Goal: Task Accomplishment & Management: Complete application form

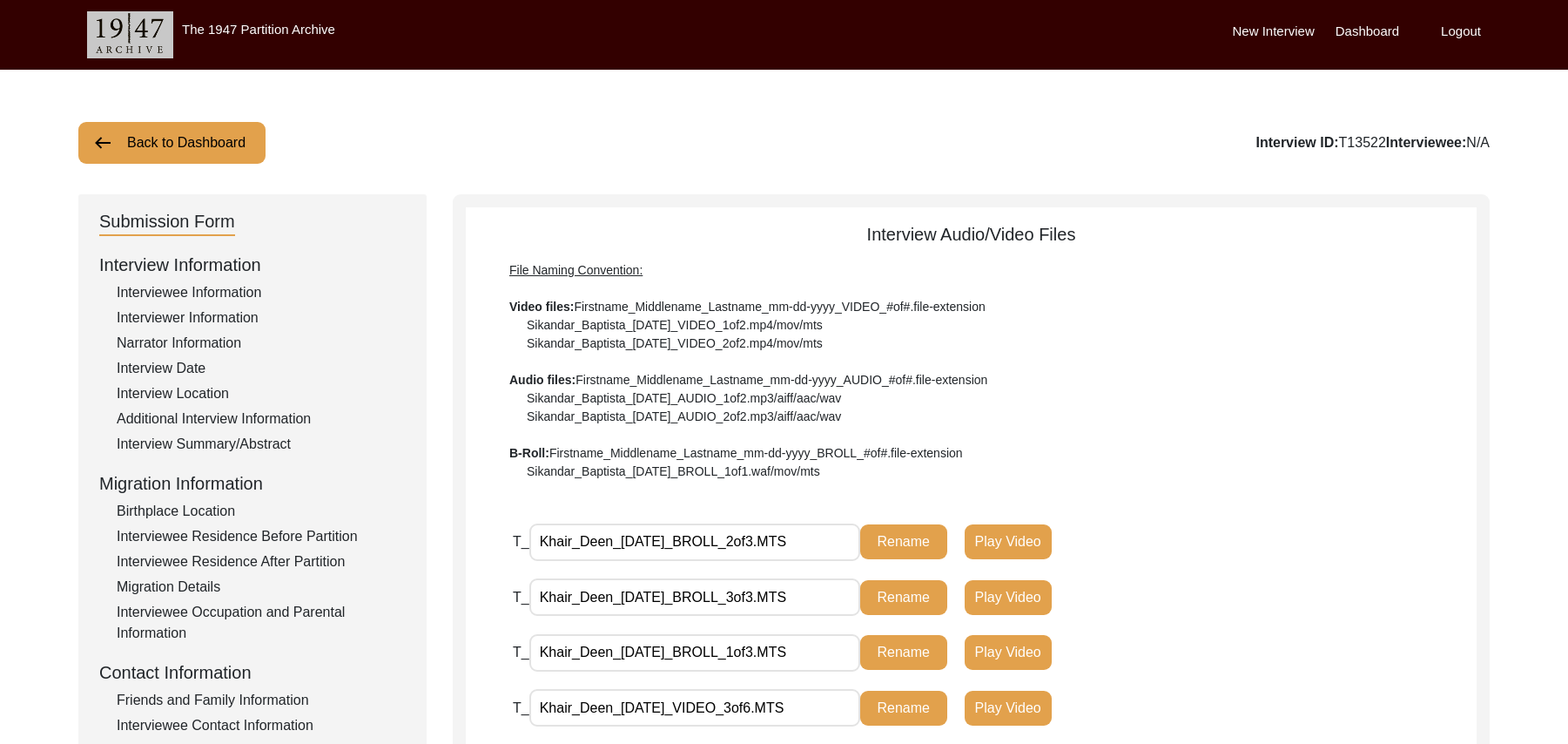
scroll to position [273, 0]
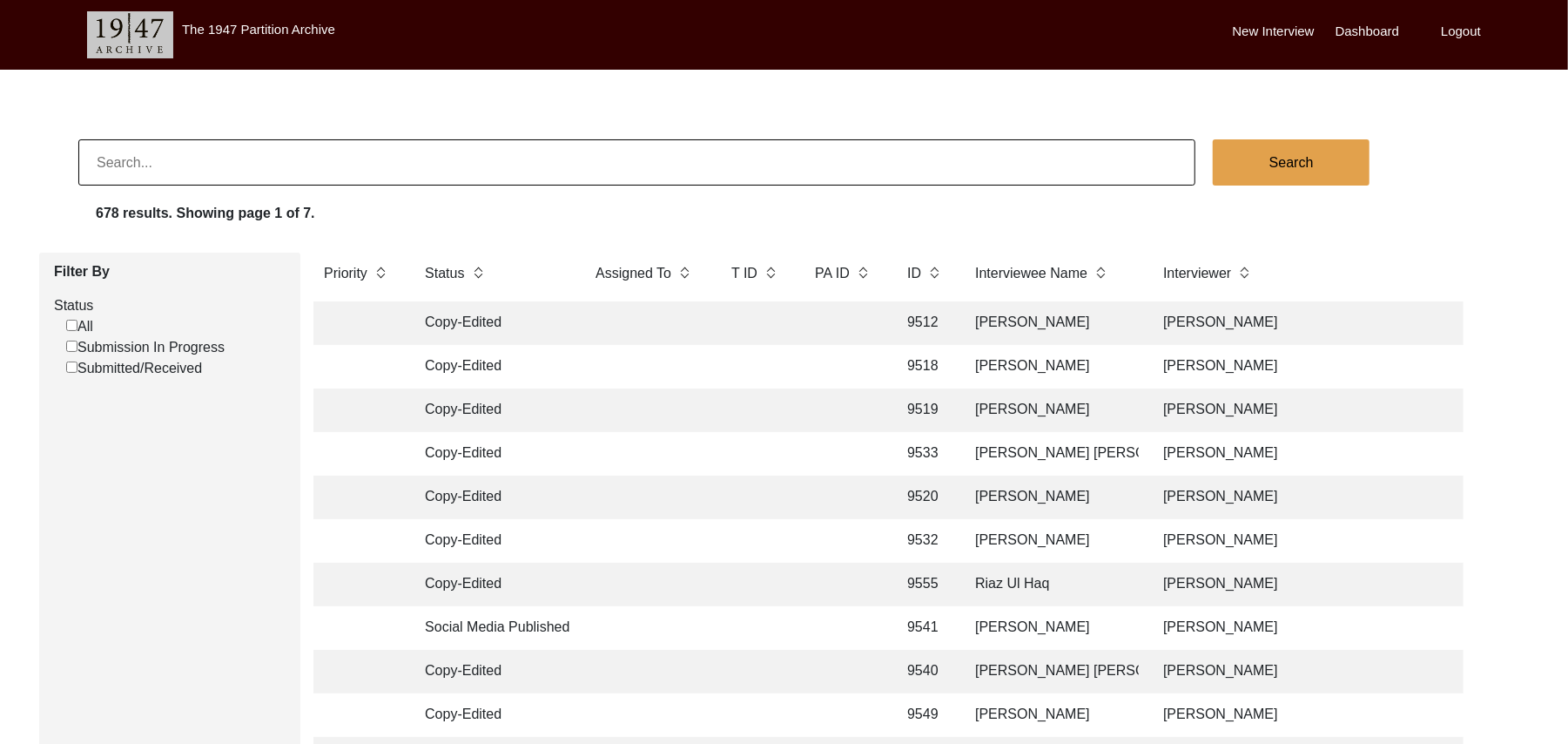
click at [71, 350] on input "Submission In Progress" at bounding box center [71, 346] width 11 height 11
checkbox input "false"
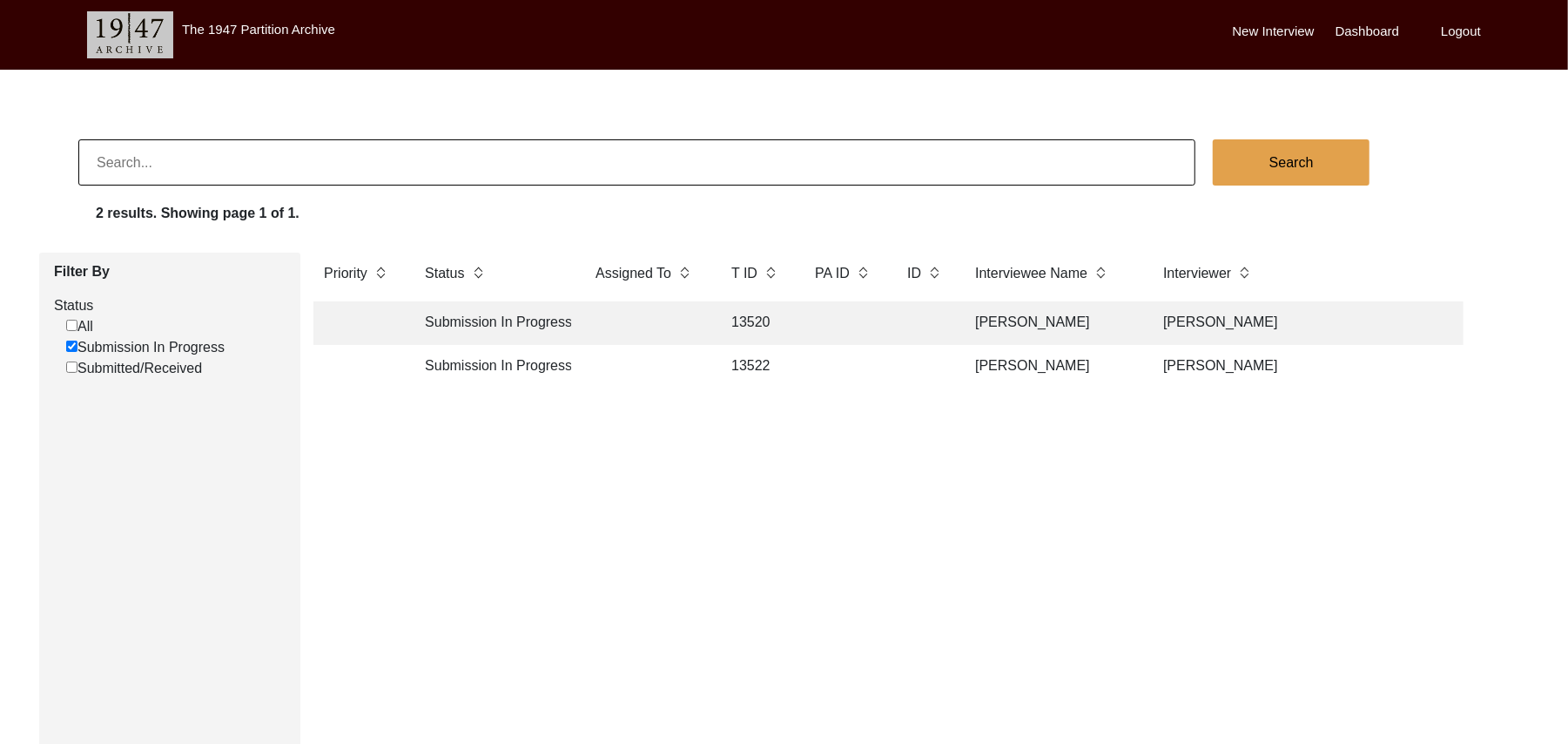
click at [749, 357] on td "13522" at bounding box center [756, 367] width 70 height 44
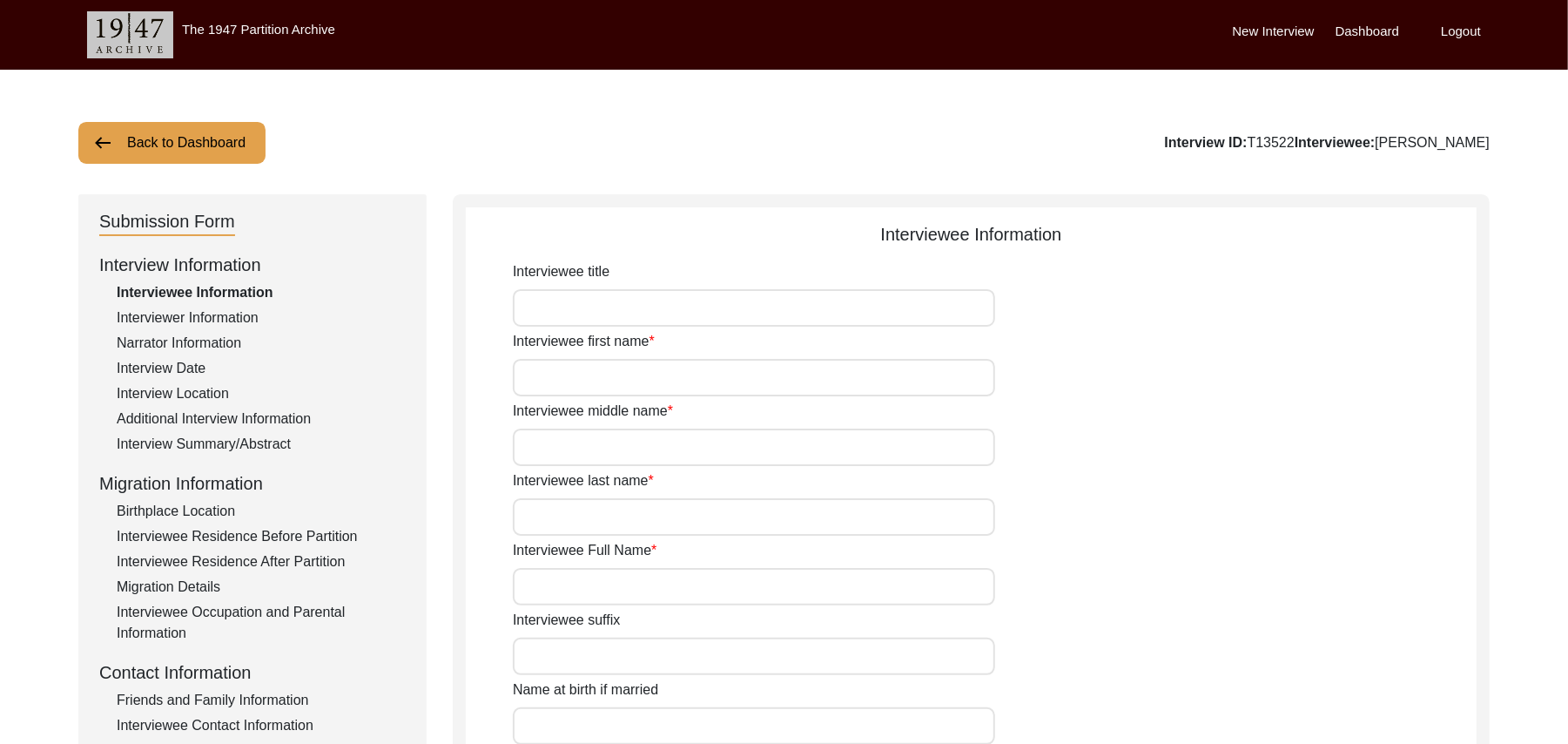
type input "Mr"
type input "Khair"
type input "Deen"
type input "N/A"
type input "Khiar Deen"
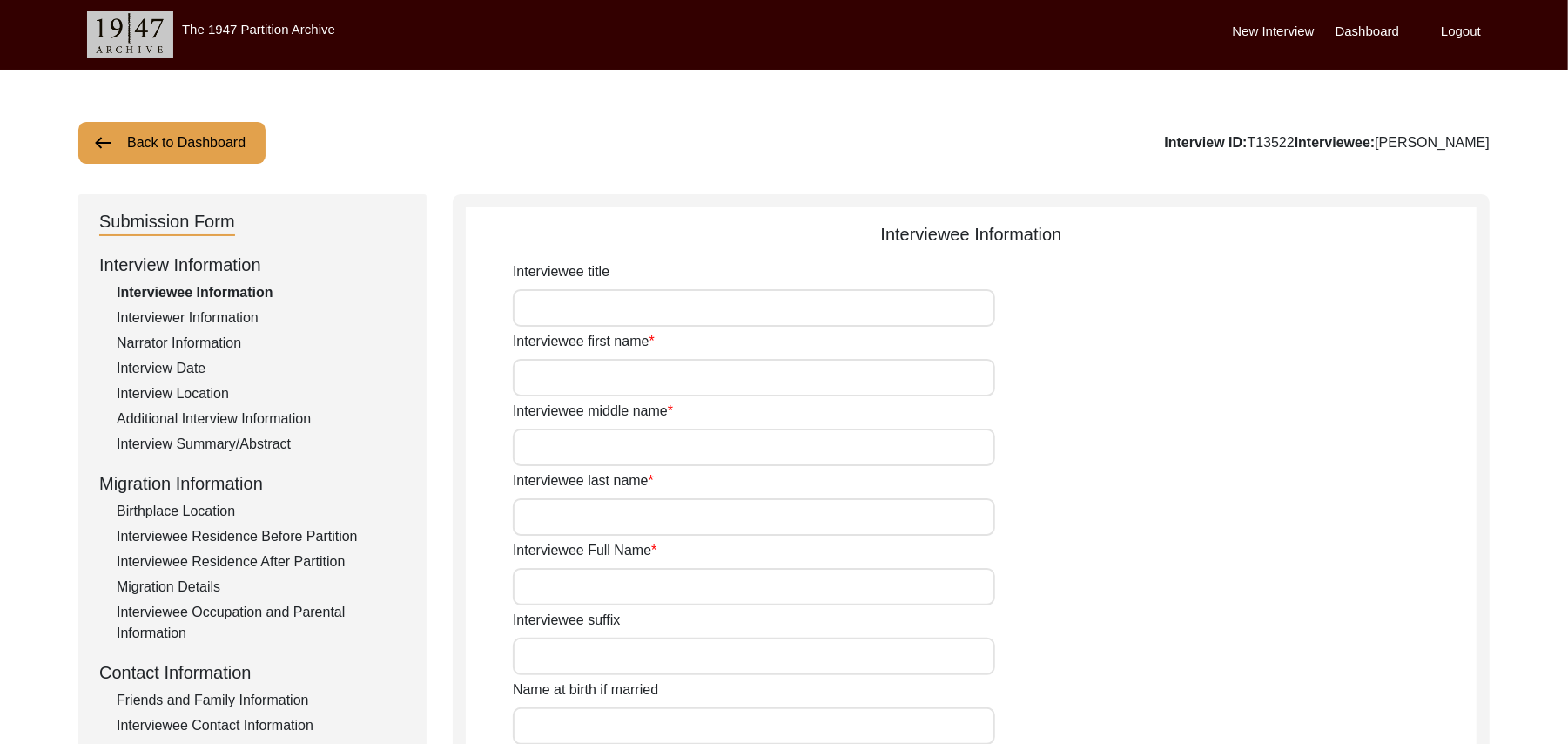
type input "N/A"
type input "Khair Deen"
type input "Khair Din"
type input "1936"
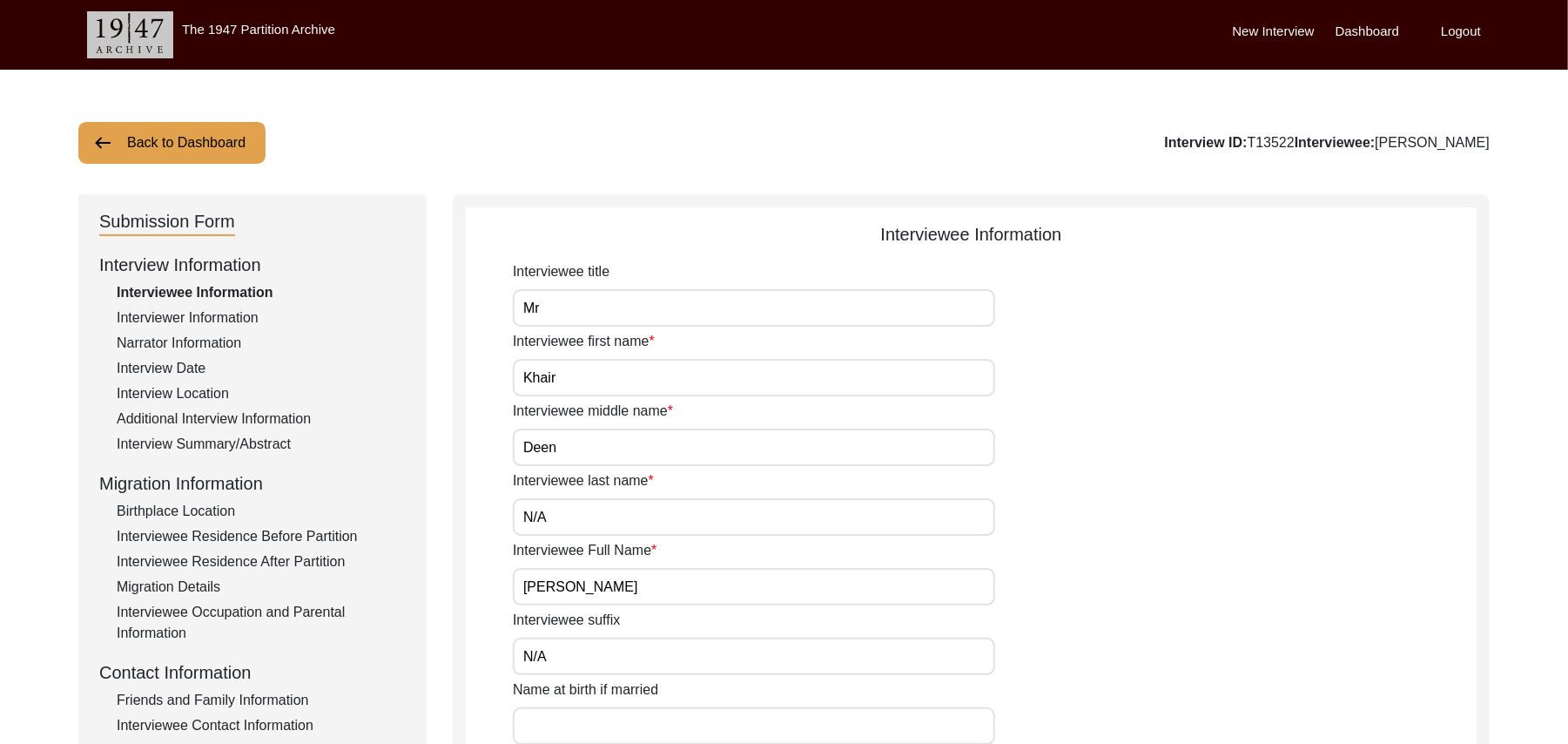
type input "89 Years"
type input "Islam"
type input "N/A"
type textarea "N/A"
type input "Punjabi"
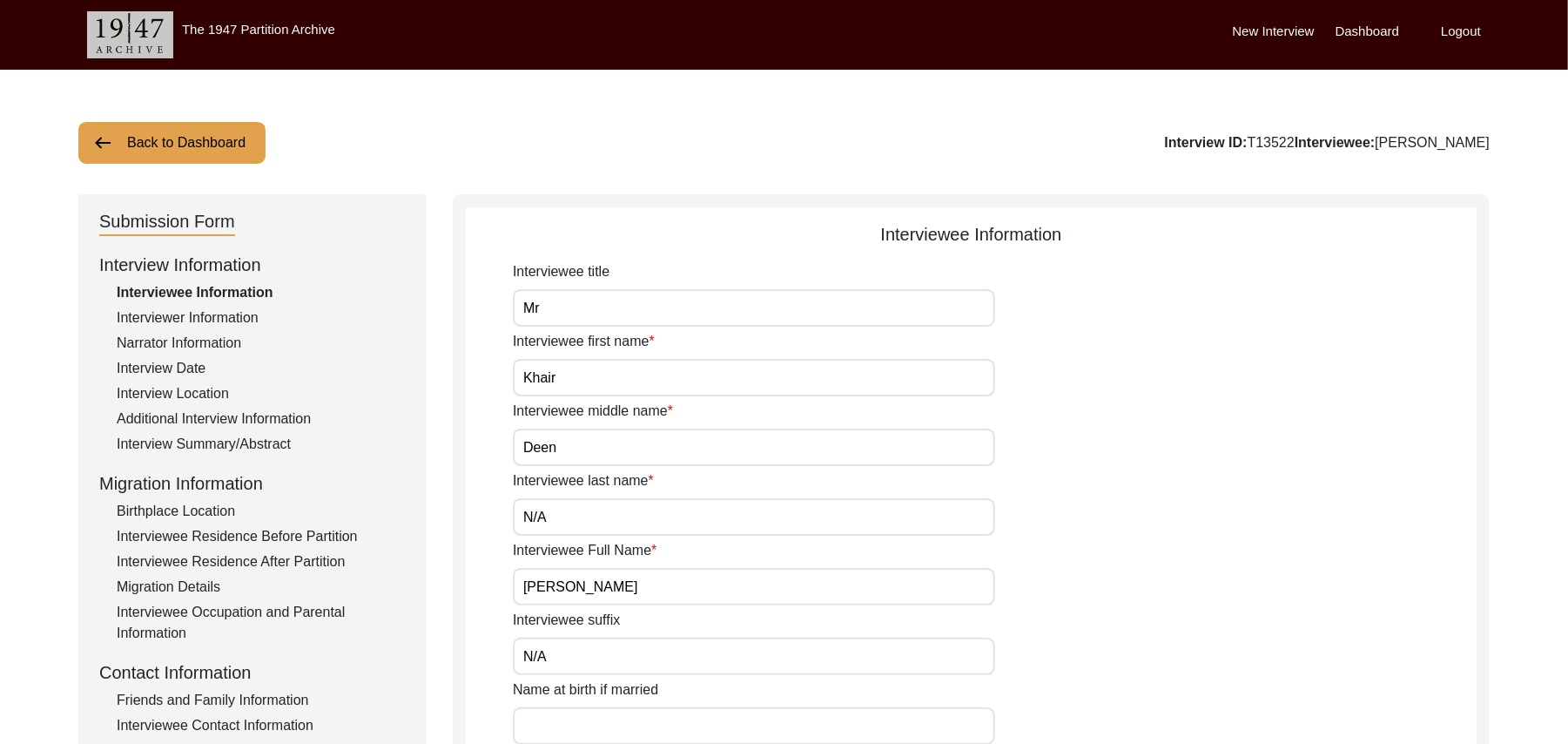
type input "Malwai"
type input "Male"
type input "Araein"
click at [317, 613] on div "Interviewee Occupation and Parental Information" at bounding box center [261, 622] width 289 height 42
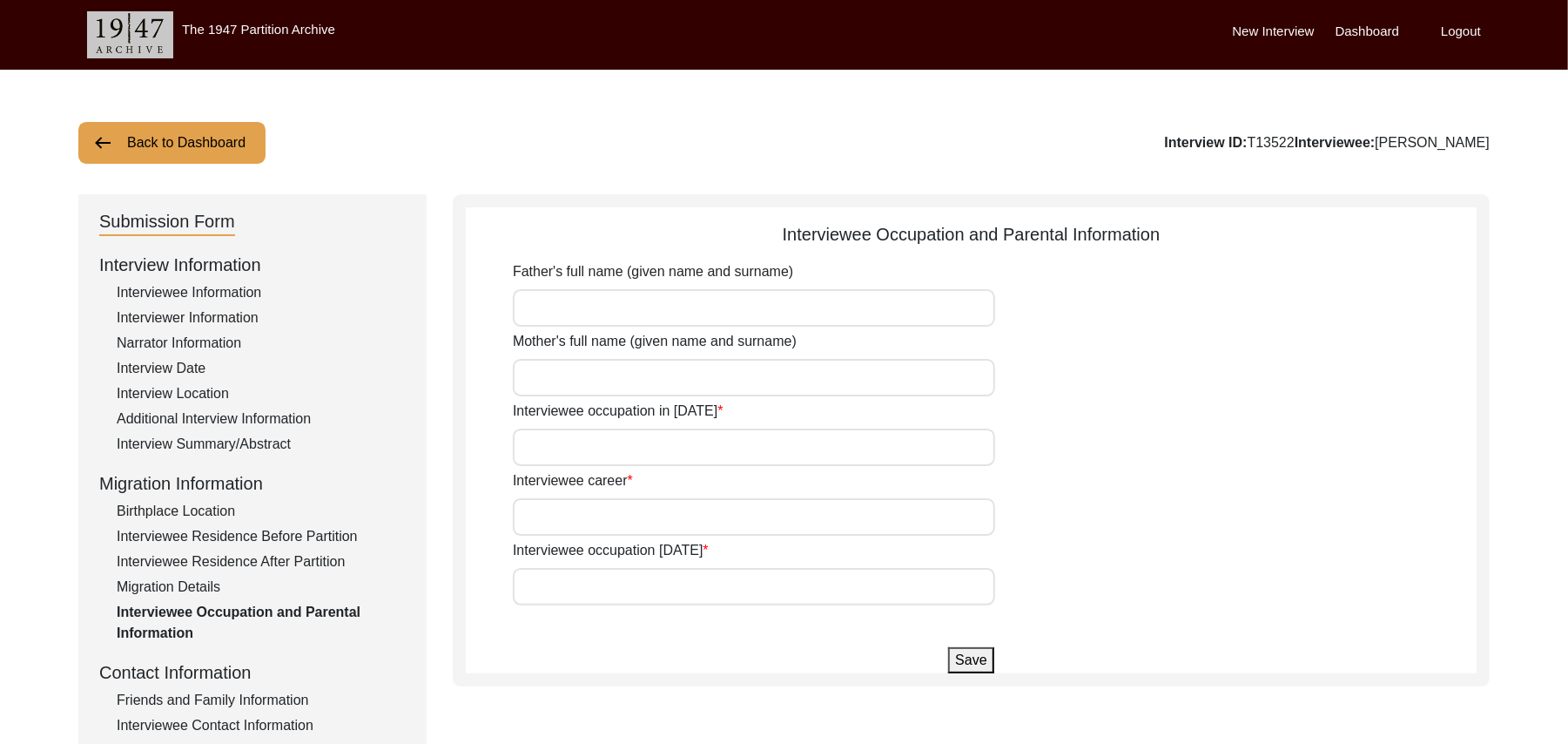
type input "Rahim Bakhash"
type input "Jannat Bibi"
type input "Student"
type input "Laborer"
type input "Don't work now"
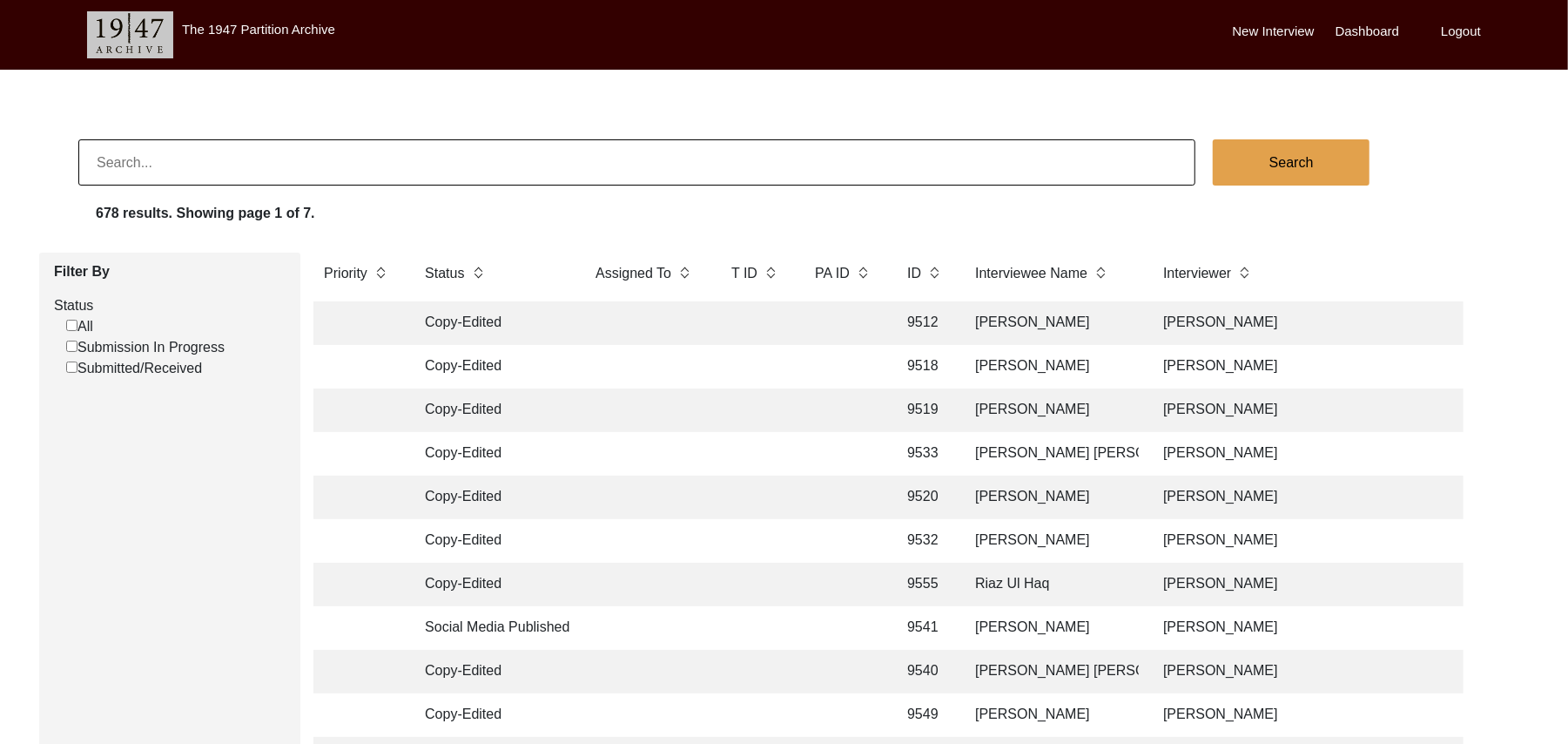
click at [71, 349] on input "Submission In Progress" at bounding box center [71, 346] width 11 height 11
checkbox input "false"
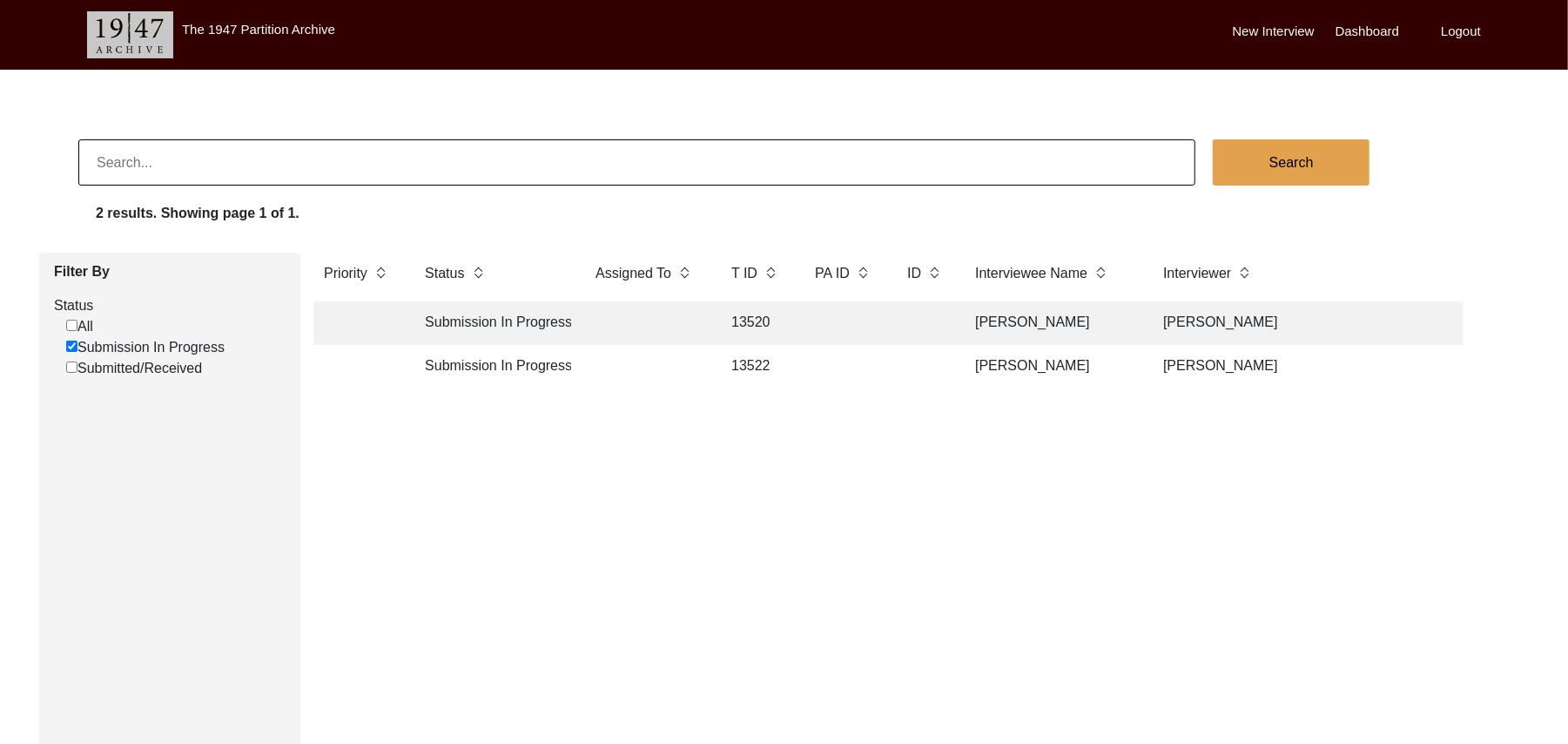
click at [763, 370] on td "13522" at bounding box center [756, 367] width 70 height 44
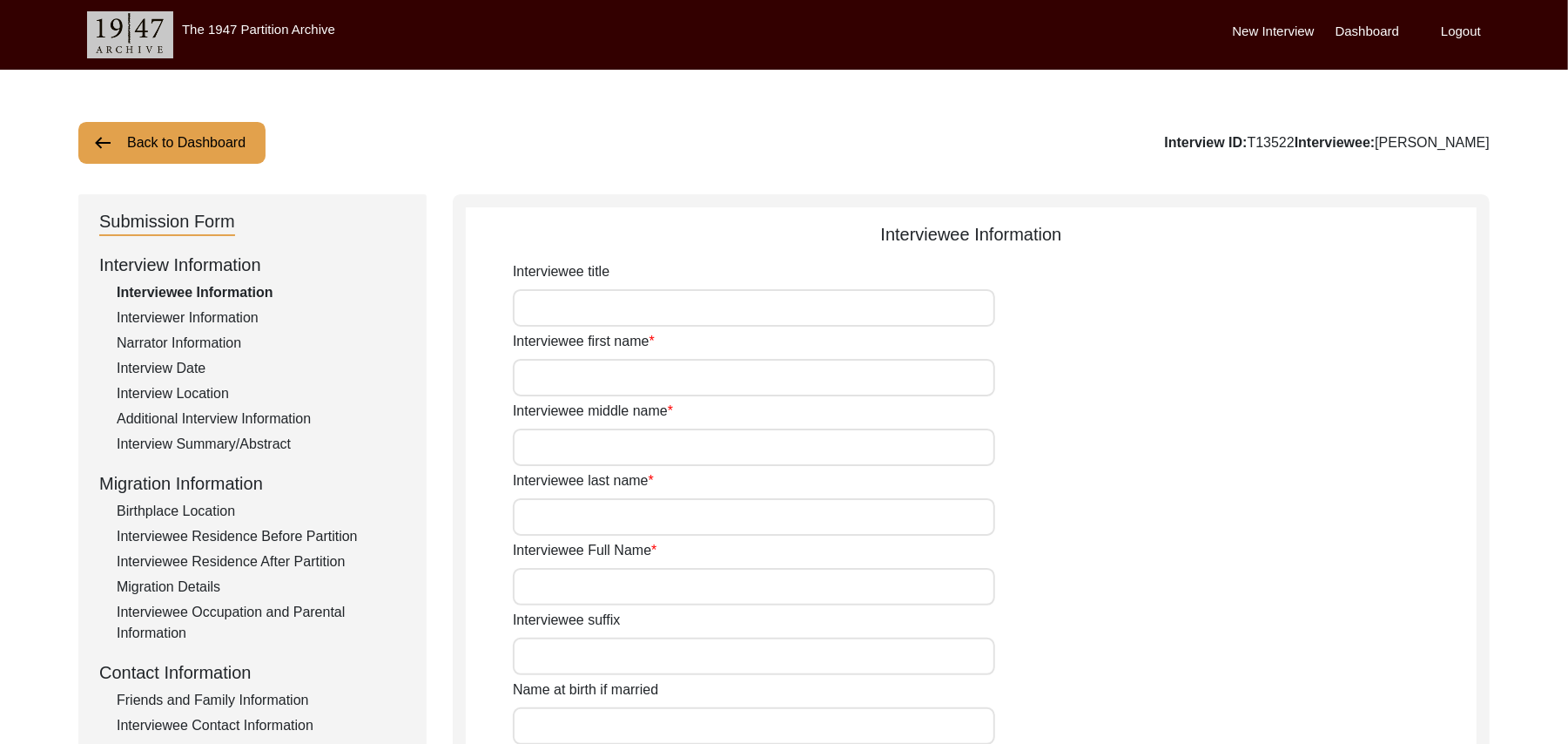
type input "Mr"
type input "Khair"
type input "Deen"
type input "N/A"
type input "Khiar Deen"
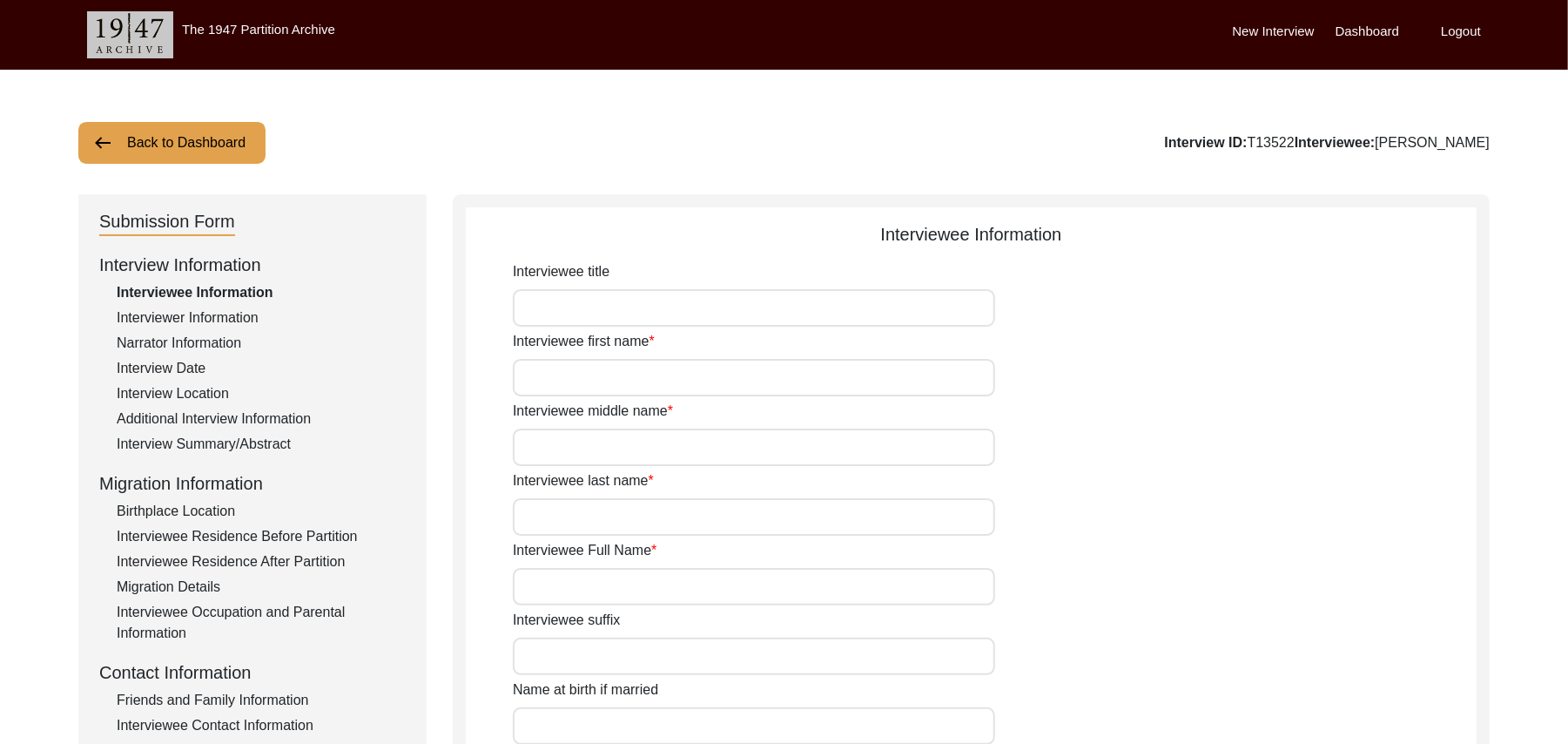
type input "N/A"
type input "Khair Deen"
type input "Khair Din"
type input "1936"
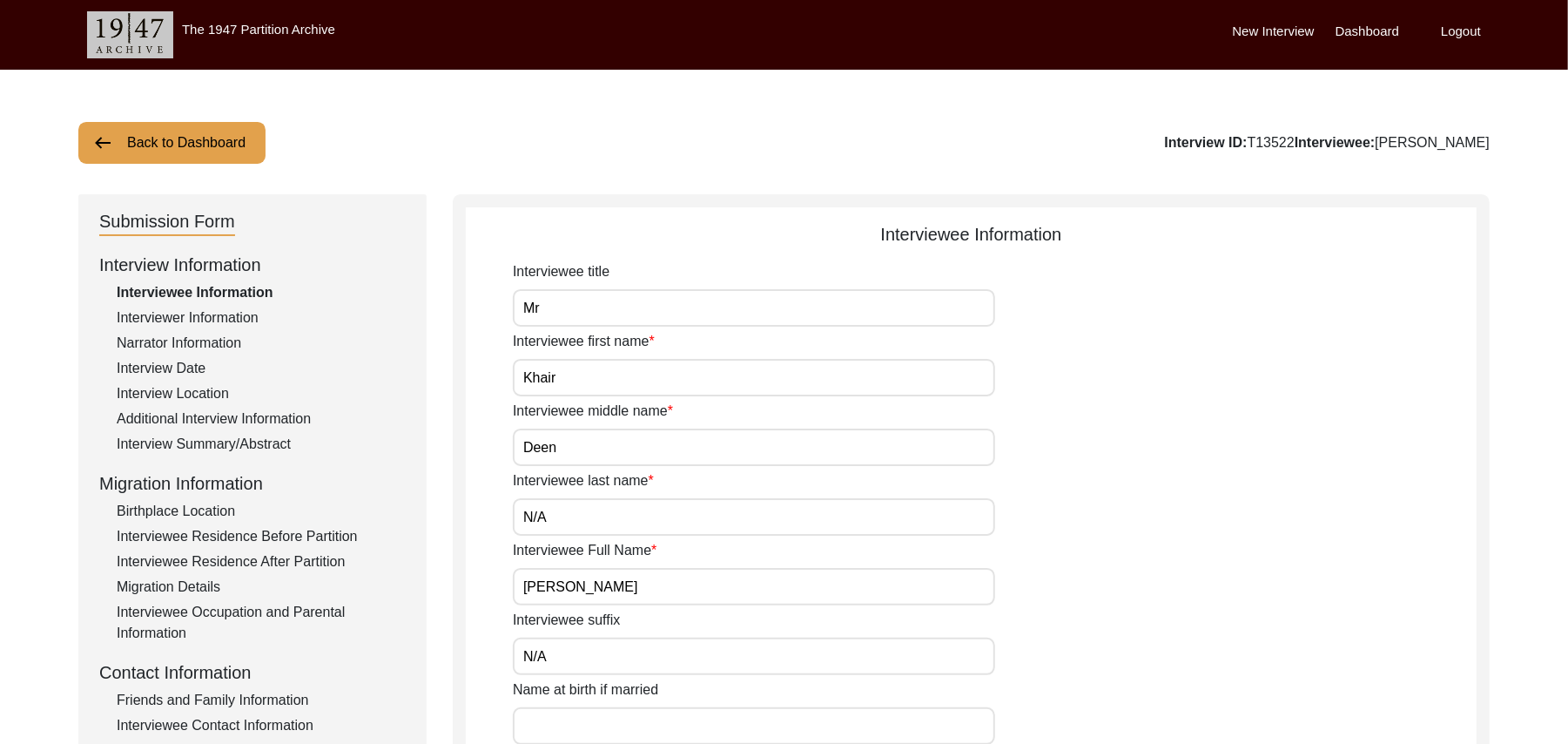
type input "89 Years"
type input "Islam"
type input "N/A"
type textarea "N/A"
type input "Punjabi"
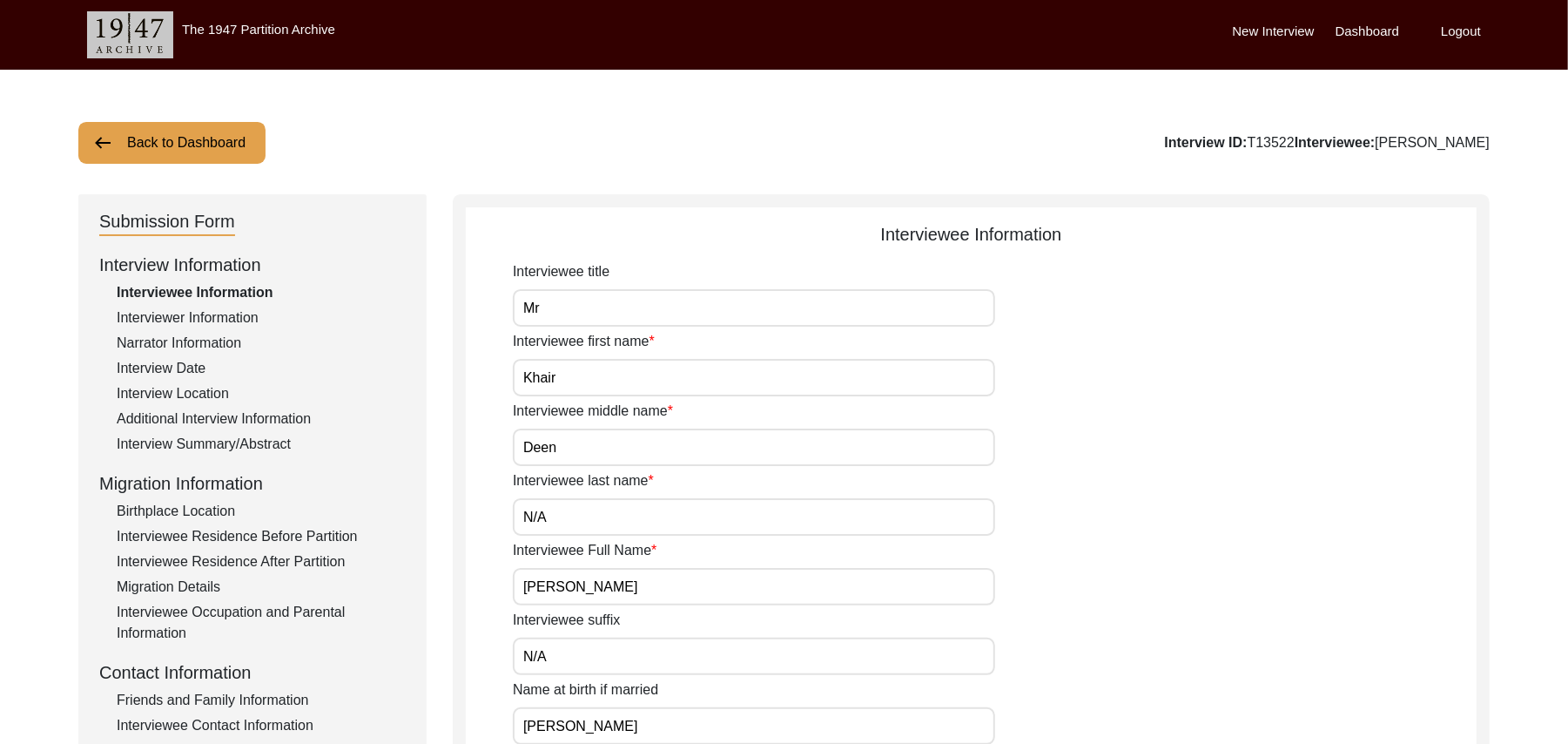
type input "Malwai"
type input "Male"
type input "Araein"
click at [275, 438] on div "Interview Summary/Abstract" at bounding box center [261, 443] width 289 height 21
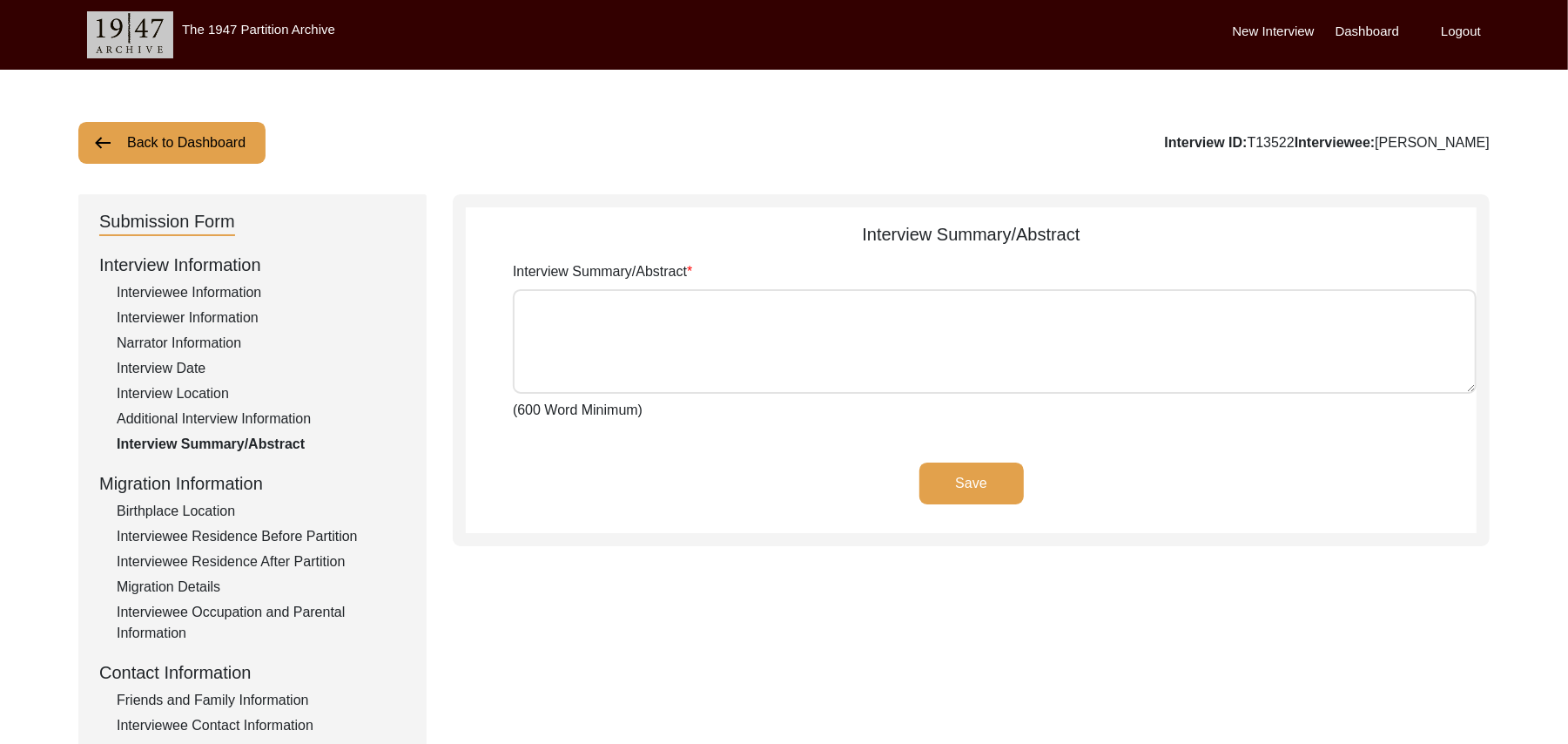
click at [568, 321] on textarea "Interview Summary/Abstract" at bounding box center [994, 341] width 964 height 105
paste textarea "Khair Deen Muhammad Sarfraz Khair Deen son of Rahim Bakhash Araein, was born at…"
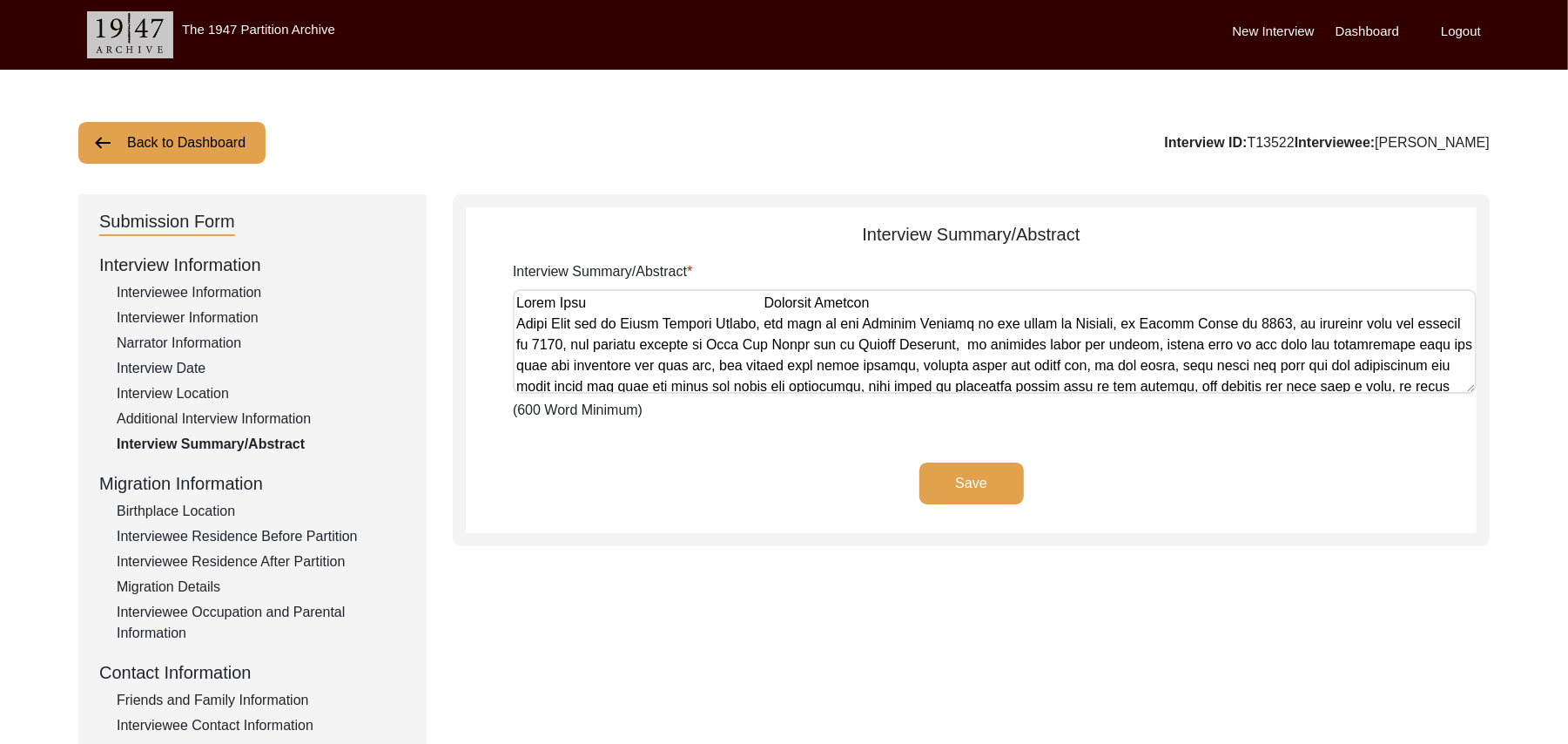
scroll to position [1026, 0]
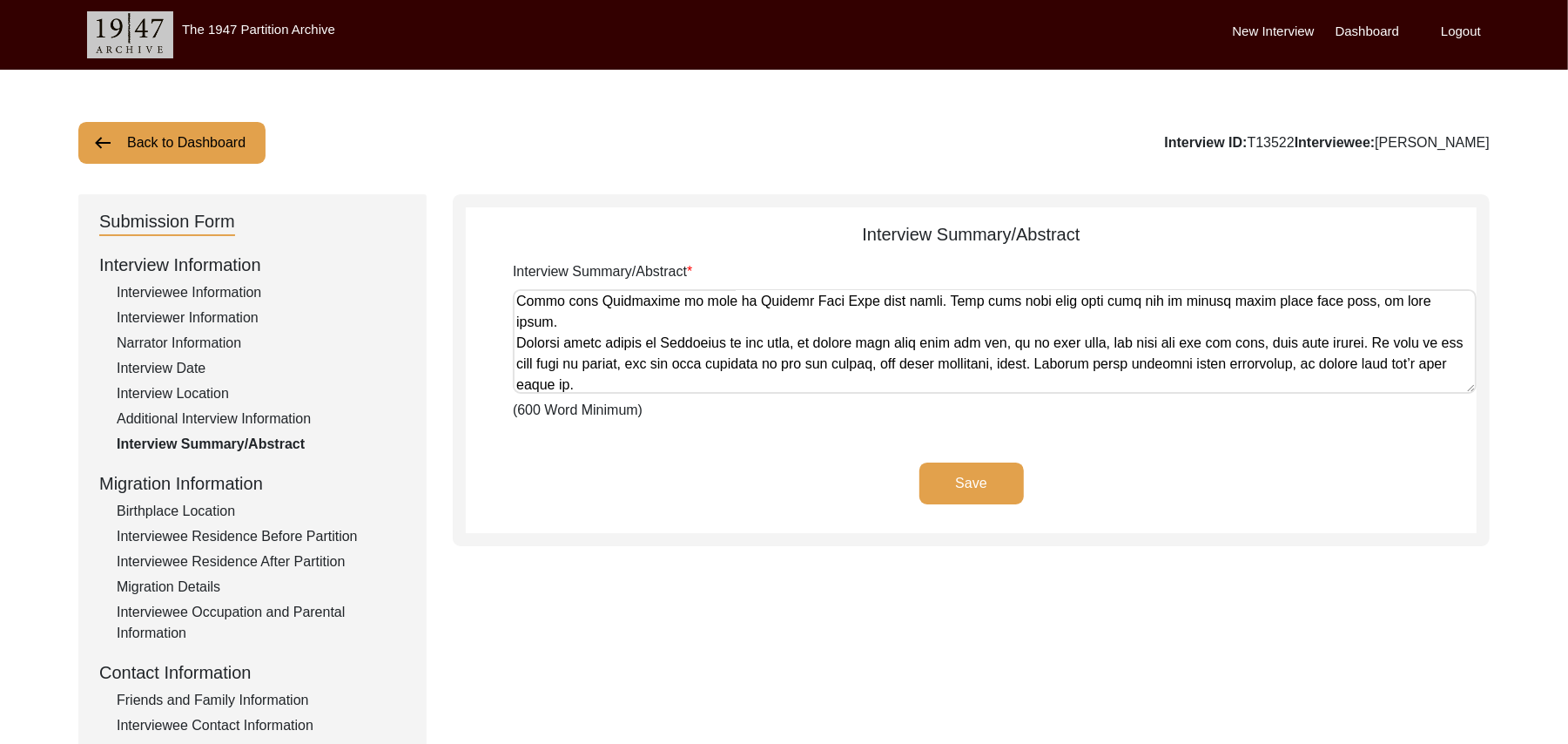
type textarea "Khair Deen Muhammad Sarfraz Khair Deen son of Rahim Bakhash Araein, was born at…"
click at [944, 475] on button "Save" at bounding box center [972, 483] width 105 height 42
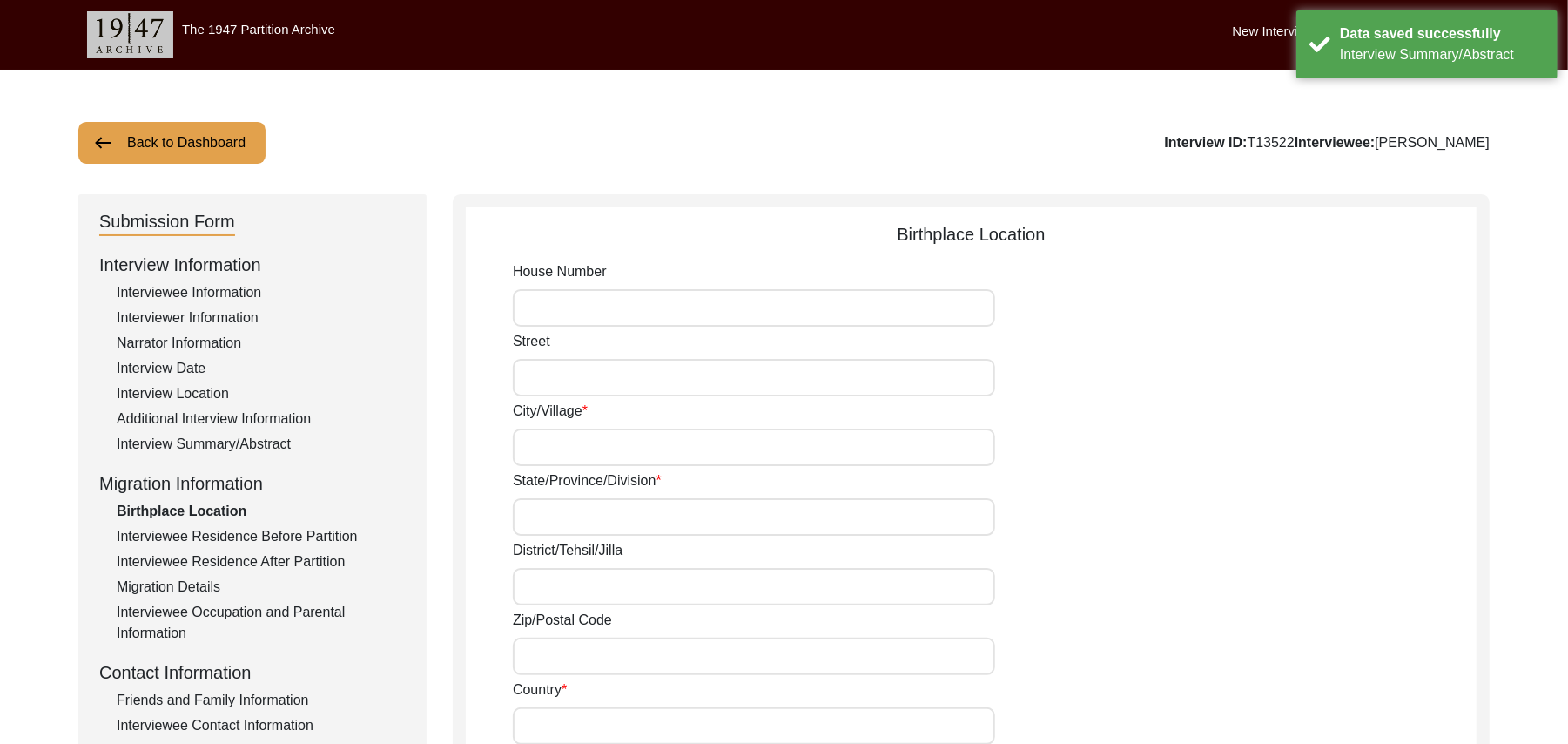
type input "N/A"
type input "Talania"
type input "Patiala"
type input "Fateh Garh/ Sirhind Bassi"
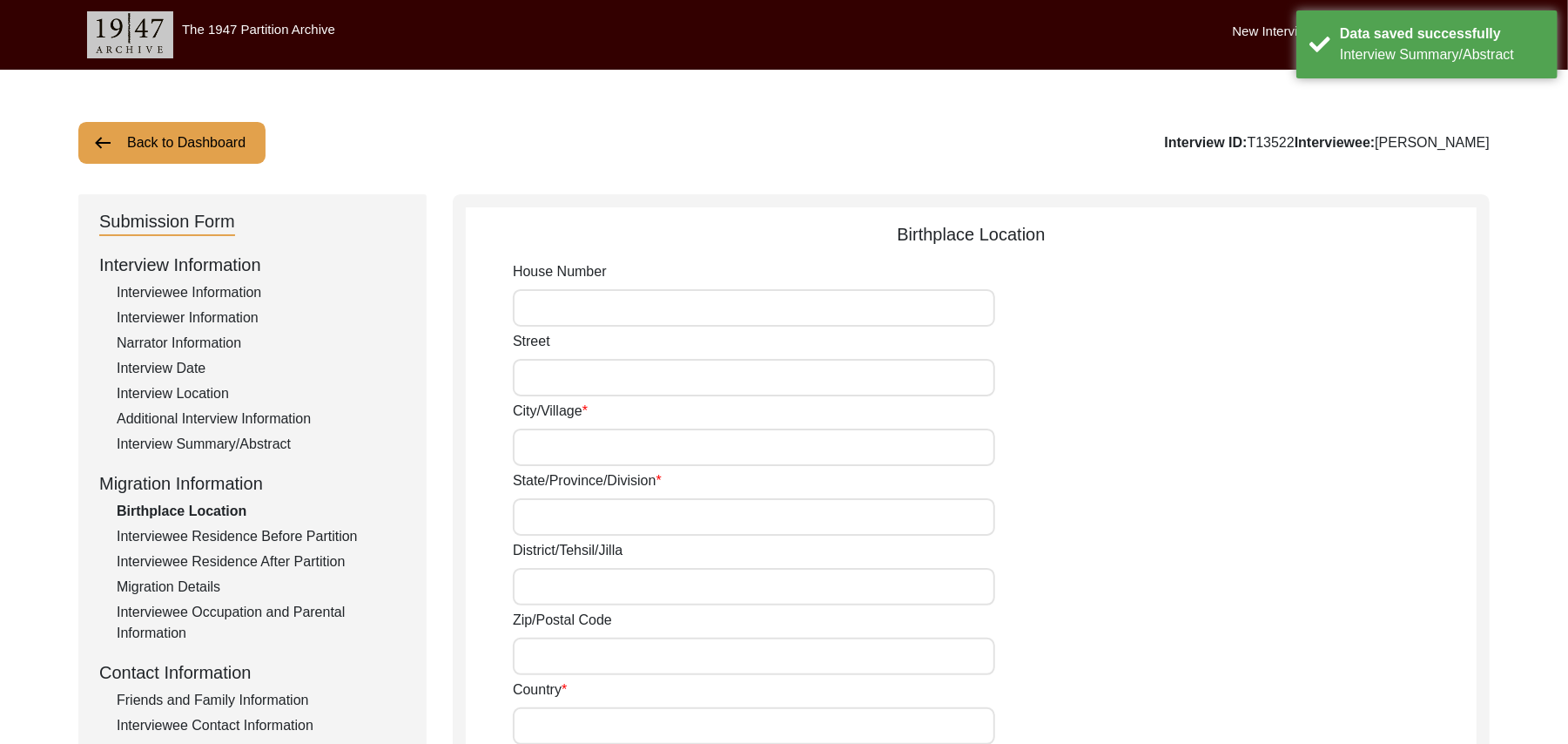
type input "140406"
type input "India"
type input "Talania/ Sirhind"
type input "Talania, Patiala, India"
type input "N/A"
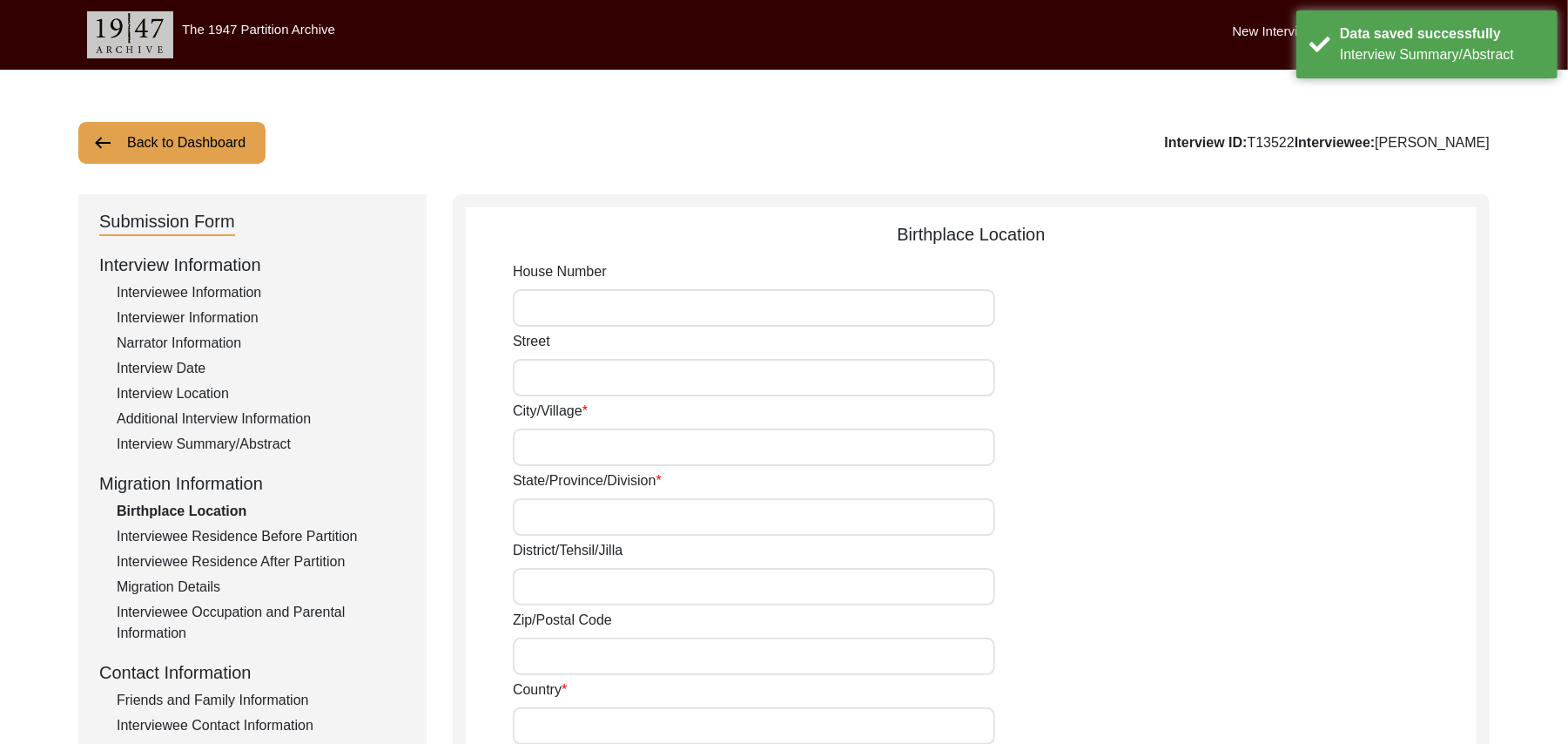
type input "N/A"
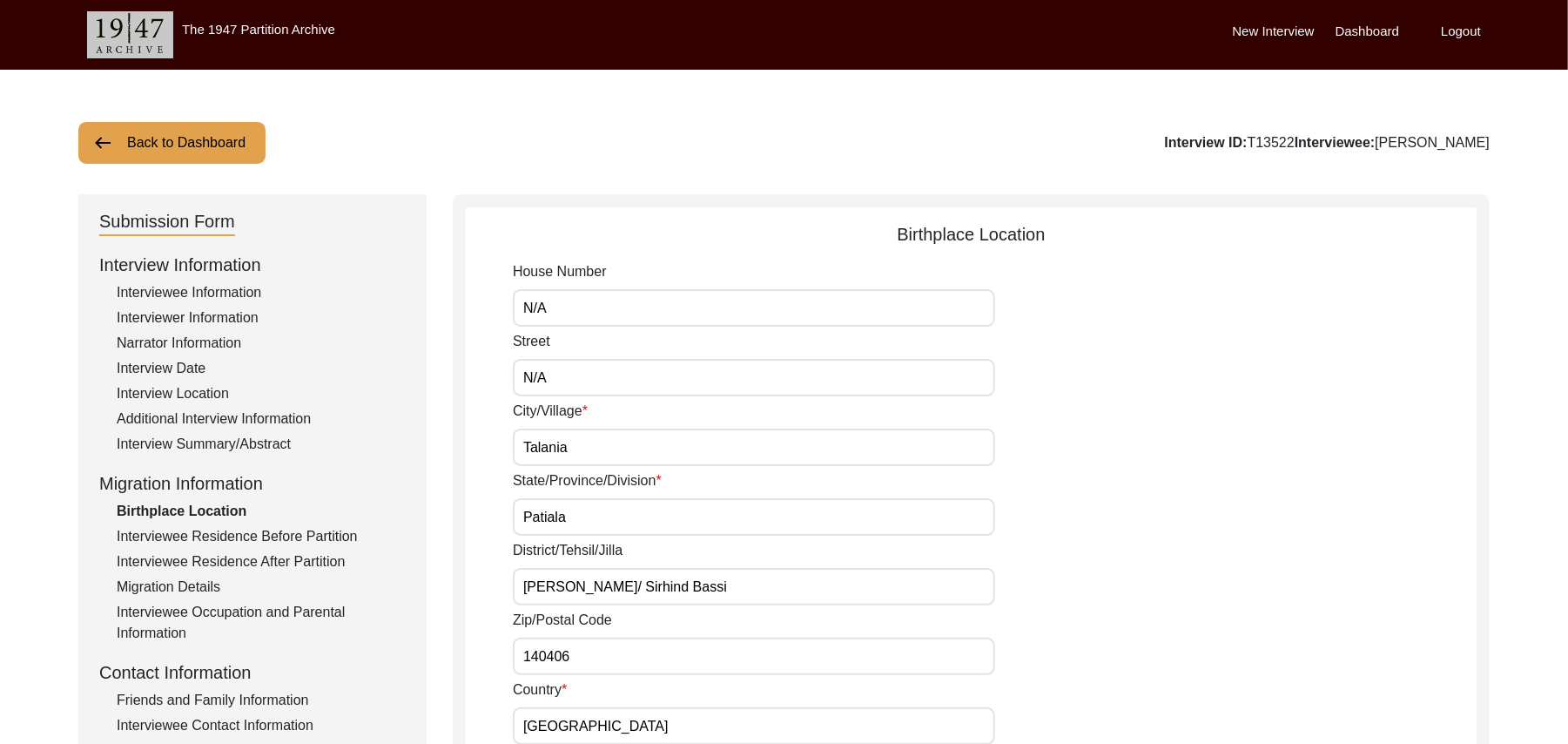
click at [235, 137] on button "Back to Dashboard" at bounding box center [171, 143] width 187 height 42
